Goal: Find contact information: Find contact information

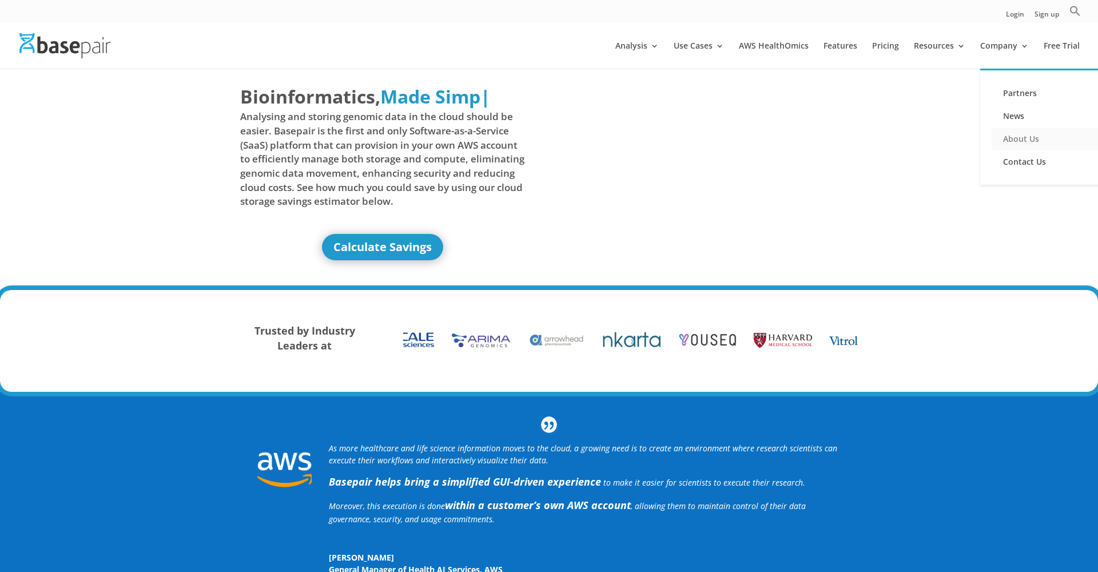
click at [1029, 139] on link "About Us" at bounding box center [1049, 139] width 114 height 23
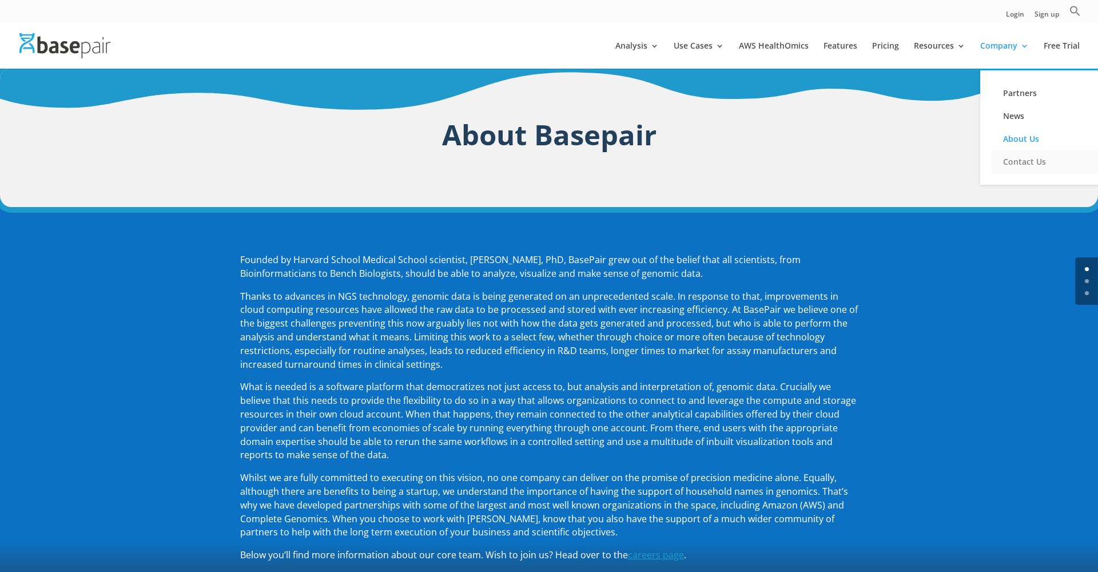
click at [1023, 164] on link "Contact Us" at bounding box center [1049, 161] width 114 height 23
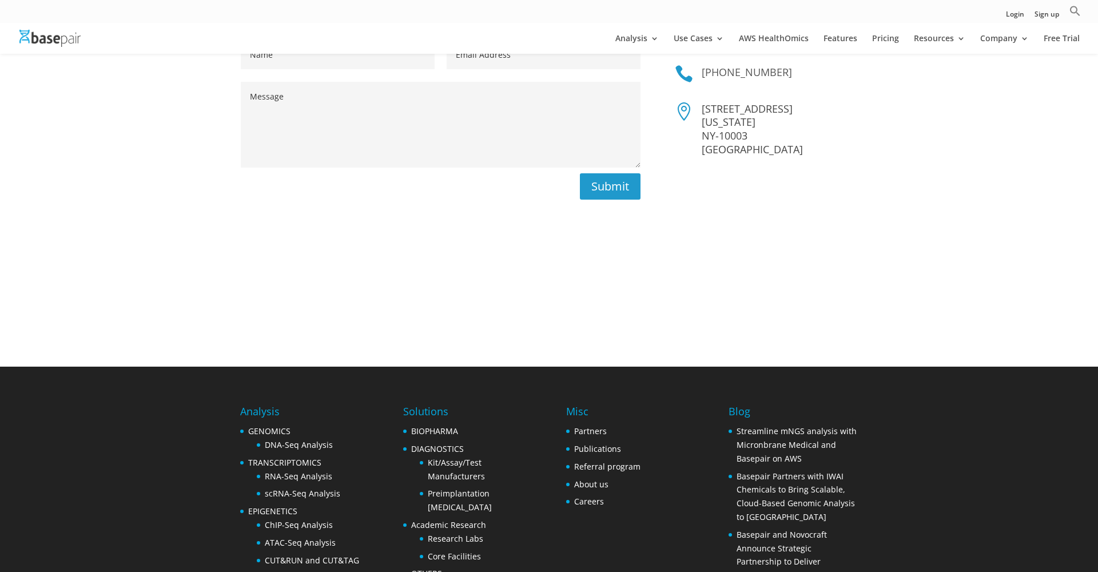
scroll to position [319, 0]
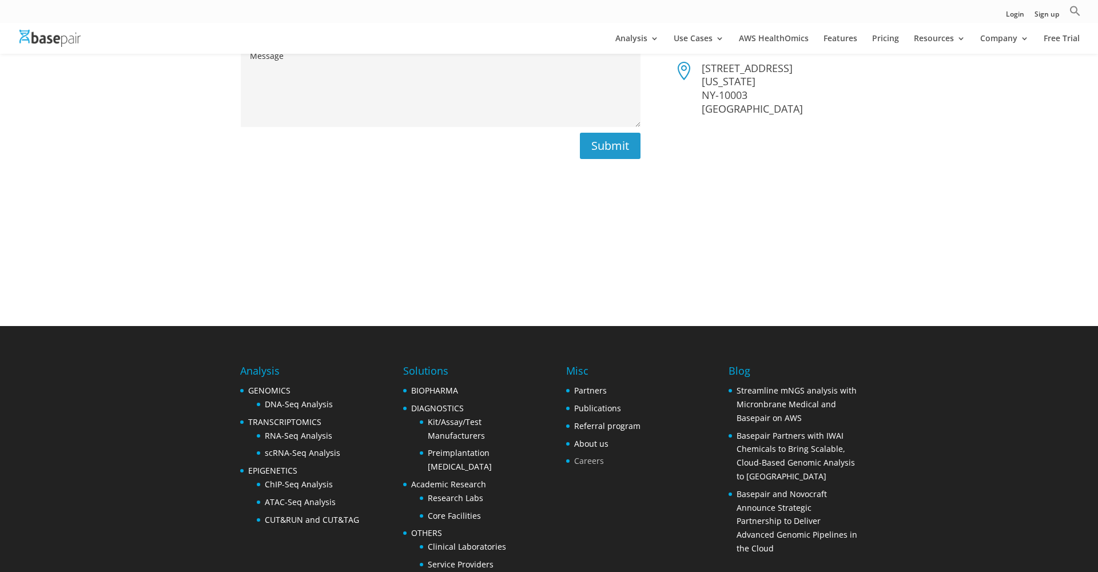
click at [590, 455] on link "Careers" at bounding box center [589, 460] width 30 height 11
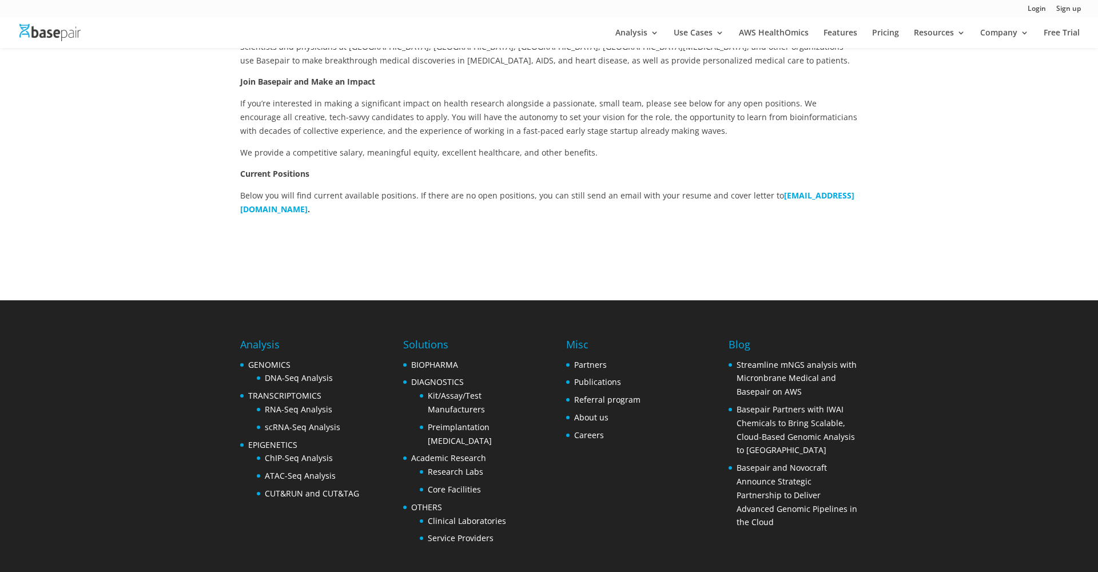
scroll to position [151, 0]
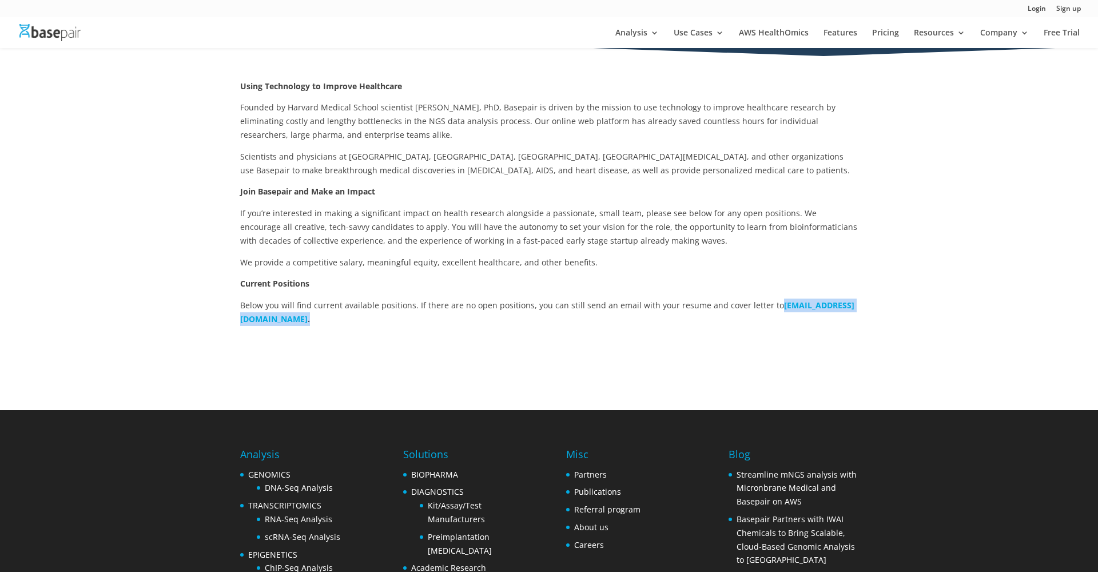
drag, startPoint x: 354, startPoint y: 313, endPoint x: 240, endPoint y: 313, distance: 114.4
click at [240, 313] on div "Using Technology to Improve Healthcare Founded by Harvard Medical School scient…" at bounding box center [549, 221] width 1098 height 377
copy p "careers@basepairtech.com ."
